Goal: Task Accomplishment & Management: Complete application form

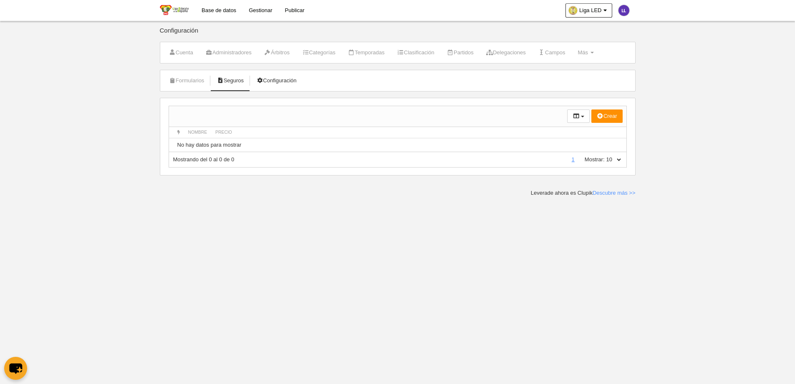
click at [282, 81] on link "Configuración" at bounding box center [276, 80] width 49 height 13
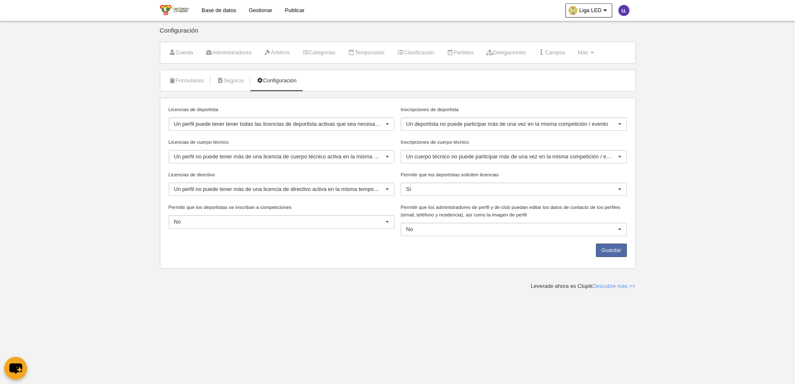
click at [257, 305] on body "Base de datos Gestionar Publicar Liga LED Ajustes generales Ir a vista pública …" at bounding box center [397, 192] width 795 height 384
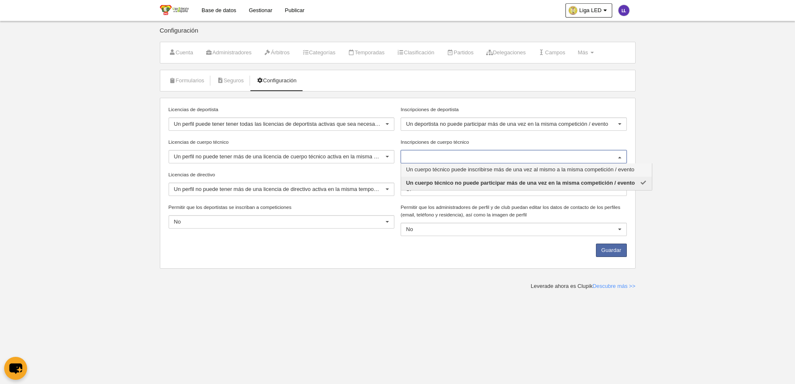
click at [504, 139] on label "Inscripciones de cuerpo técnico" at bounding box center [514, 142] width 226 height 8
click at [504, 153] on input "Inscripciones de cuerpo técnico" at bounding box center [509, 157] width 207 height 8
click at [491, 181] on span "Un cuerpo técnico no puede participar más de una vez en la misma competición / …" at bounding box center [520, 182] width 229 height 6
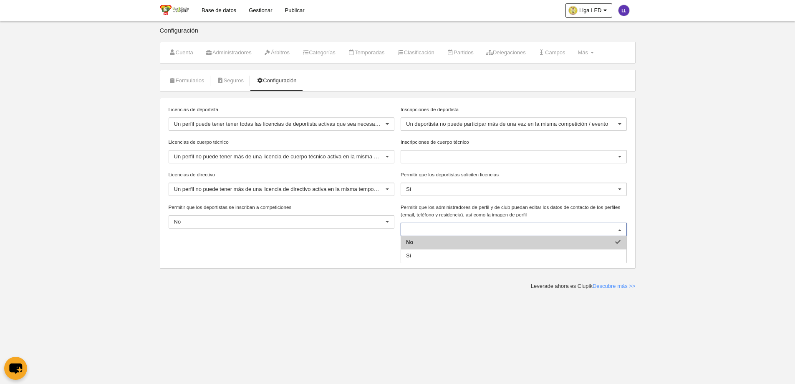
click at [431, 237] on span "No" at bounding box center [513, 242] width 225 height 13
click at [319, 254] on div "Guardar" at bounding box center [397, 251] width 464 height 17
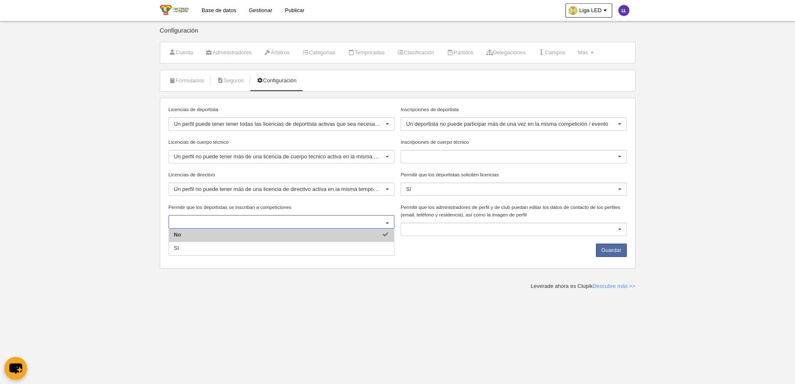
click at [217, 238] on span "No" at bounding box center [281, 234] width 225 height 13
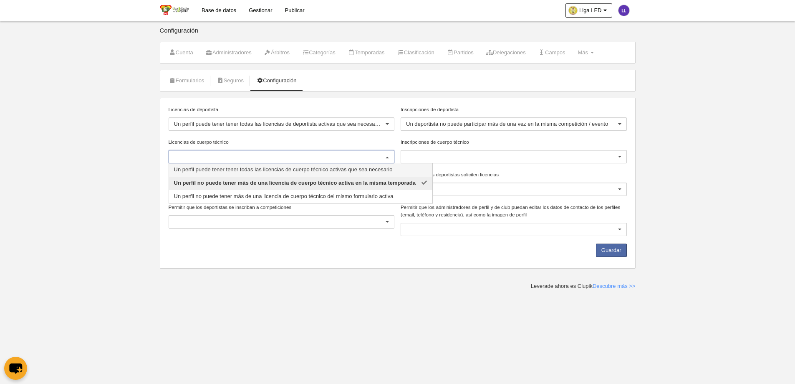
click at [194, 171] on span "Un perfil puede tener tener todas las licencias de cuerpo técnico activas que s…" at bounding box center [283, 169] width 219 height 6
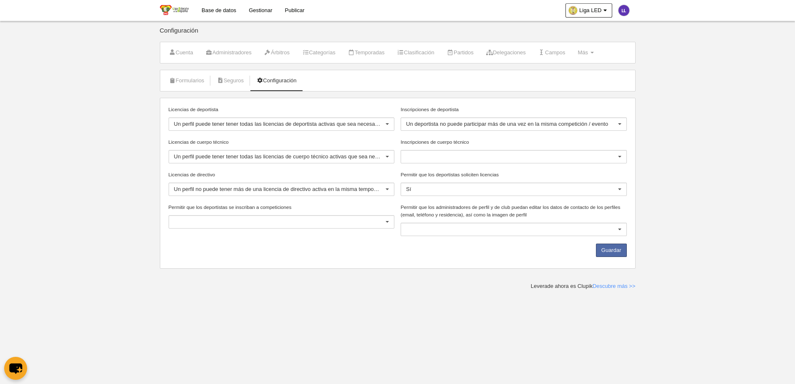
click at [186, 248] on div "Guardar" at bounding box center [397, 251] width 464 height 17
click at [621, 250] on button "Guardar" at bounding box center [611, 249] width 31 height 13
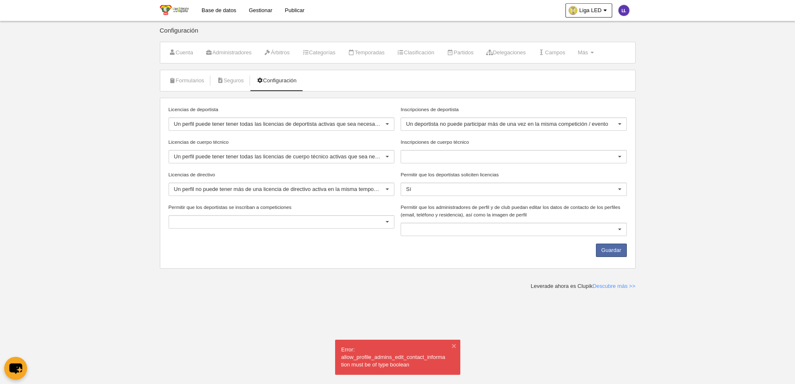
click at [374, 295] on body "Base de datos Gestionar Publicar Liga LED Ajustes generales Ir a vista pública …" at bounding box center [397, 192] width 795 height 384
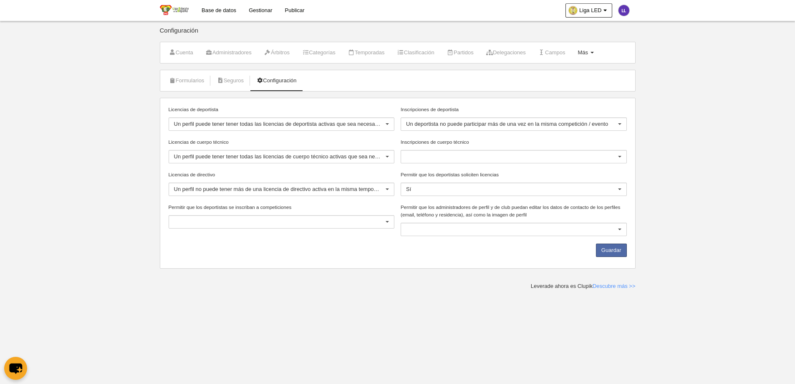
click at [588, 54] on span "Más" at bounding box center [583, 52] width 10 height 6
click at [566, 73] on link "Formularios" at bounding box center [559, 72] width 78 height 13
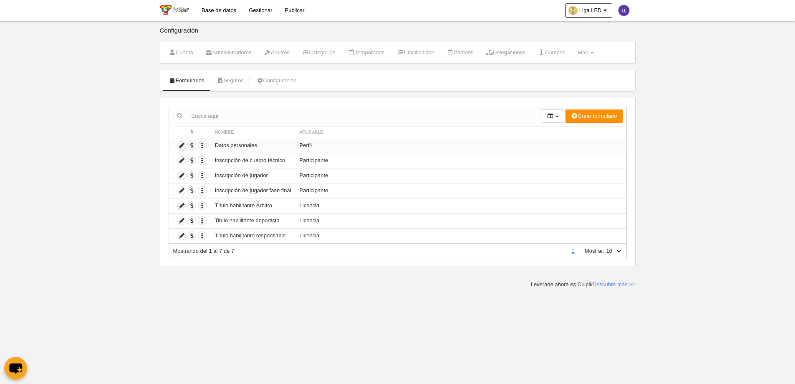
click at [181, 146] on icon at bounding box center [182, 145] width 8 height 8
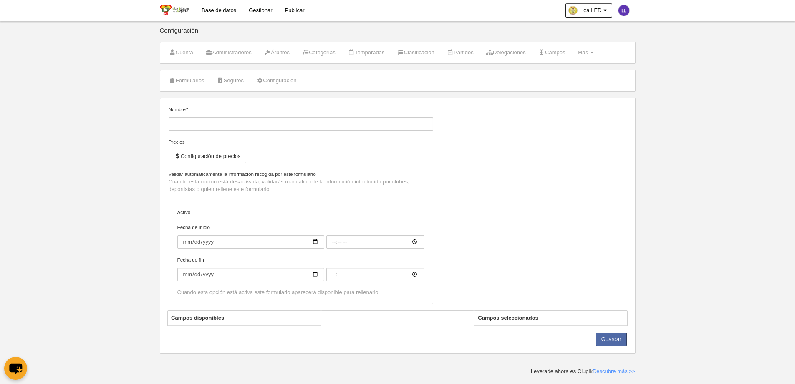
type input "Datos personales"
checkbox input "true"
type input "[DATE]"
type input "00:00"
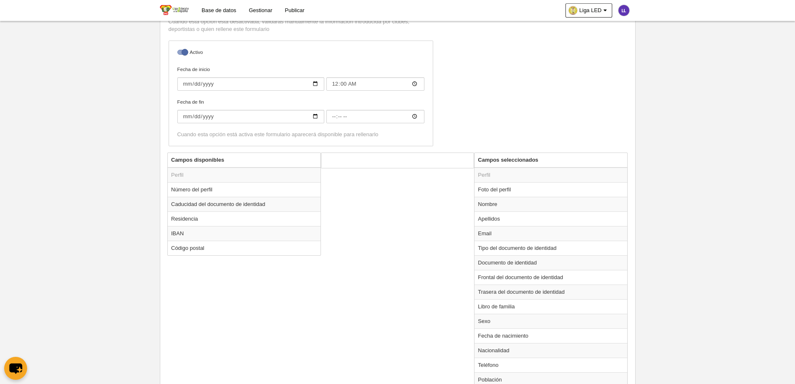
scroll to position [83, 0]
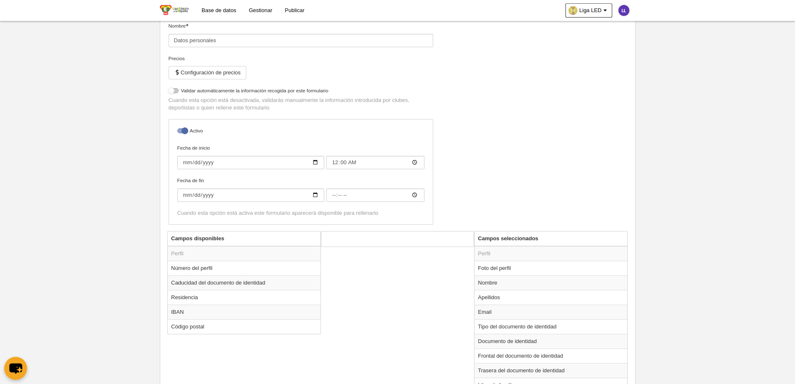
click at [176, 92] on div at bounding box center [174, 90] width 10 height 5
click at [174, 92] on input "checkbox" at bounding box center [171, 92] width 5 height 5
checkbox input "true"
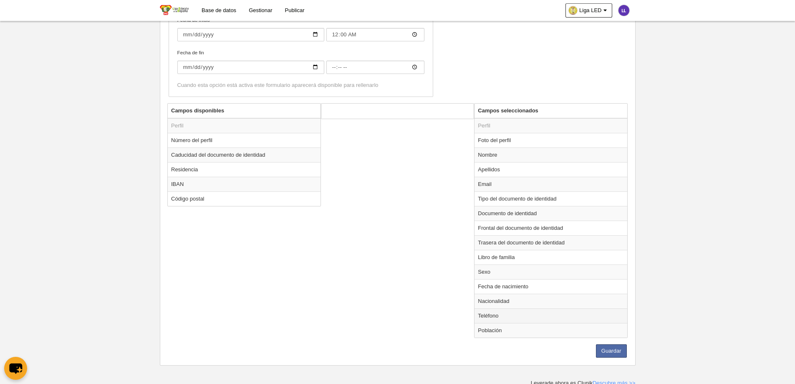
scroll to position [214, 0]
click at [615, 350] on button "Guardar" at bounding box center [611, 347] width 31 height 13
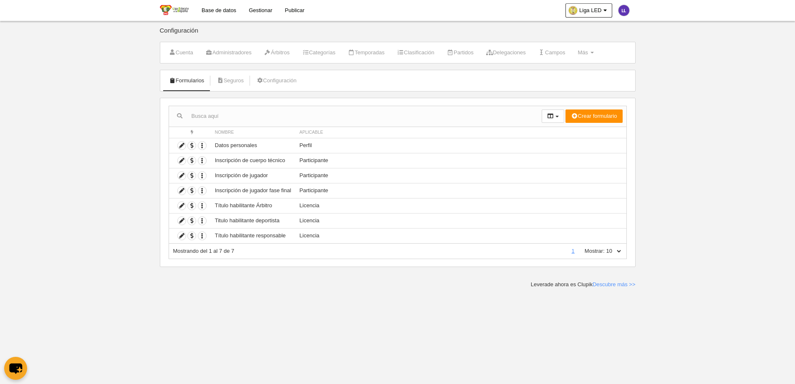
click at [222, 9] on link "Base de datos" at bounding box center [218, 10] width 47 height 21
